Goal: Task Accomplishment & Management: Manage account settings

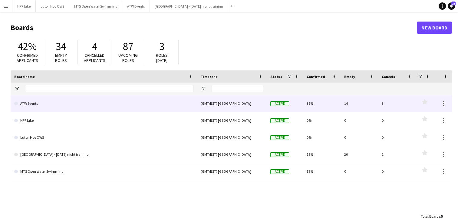
click at [69, 106] on link "ATW Events" at bounding box center [103, 103] width 179 height 17
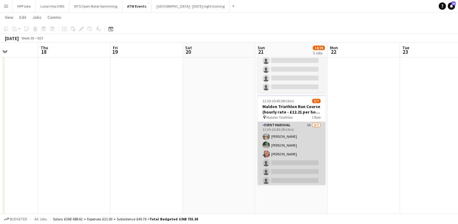
click at [287, 131] on app-card-role "Event Marshal 3A 3/7 11:30-20:45 (9h15m) Joe Langham Lee Wood Donna O'Toole sin…" at bounding box center [292, 157] width 68 height 73
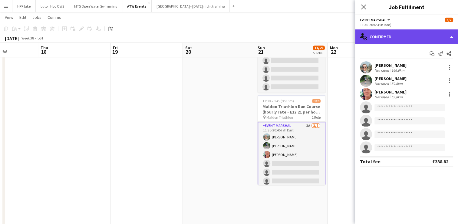
click at [431, 32] on div "single-neutral-actions-check-2 Confirmed" at bounding box center [406, 36] width 103 height 15
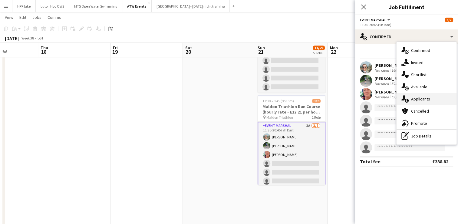
click at [424, 98] on span "Applicants" at bounding box center [420, 98] width 19 height 5
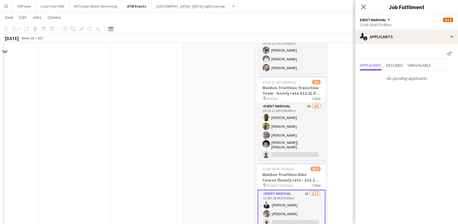
scroll to position [95, 0]
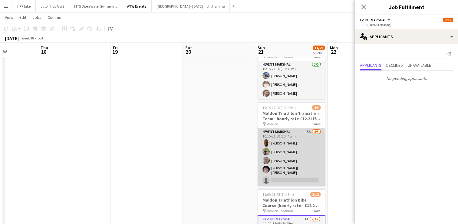
click at [276, 135] on app-card-role "Event Marshal 5A 4/5 10:15-21:00 (10h45m) Adebola Bamiduro Gary Marsland Christ…" at bounding box center [292, 157] width 68 height 58
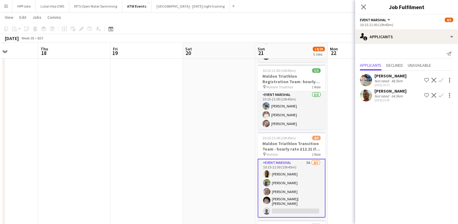
scroll to position [66, 0]
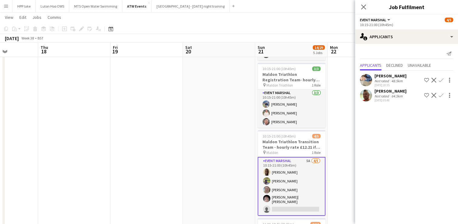
click at [365, 80] on app-user-avatar at bounding box center [366, 80] width 12 height 12
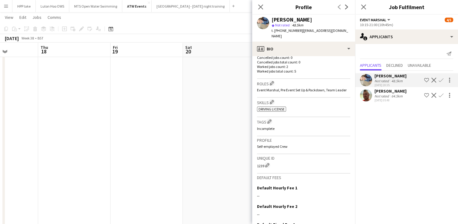
scroll to position [226, 0]
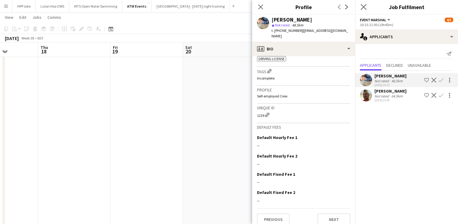
click at [360, 3] on app-icon "Close pop-in" at bounding box center [364, 7] width 9 height 9
